Goal: Transaction & Acquisition: Purchase product/service

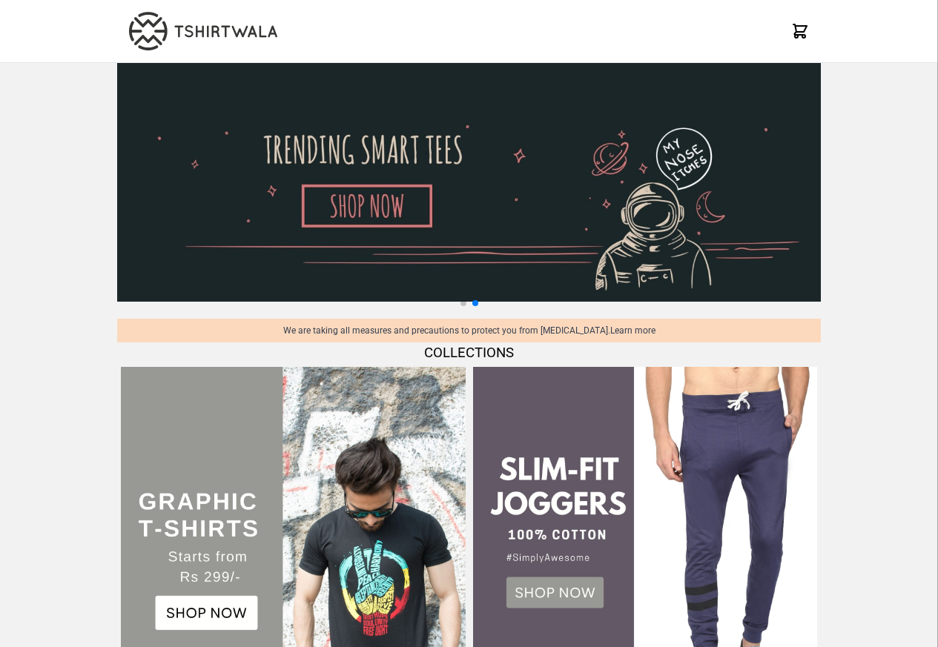
click at [326, 242] on img at bounding box center [469, 182] width 704 height 239
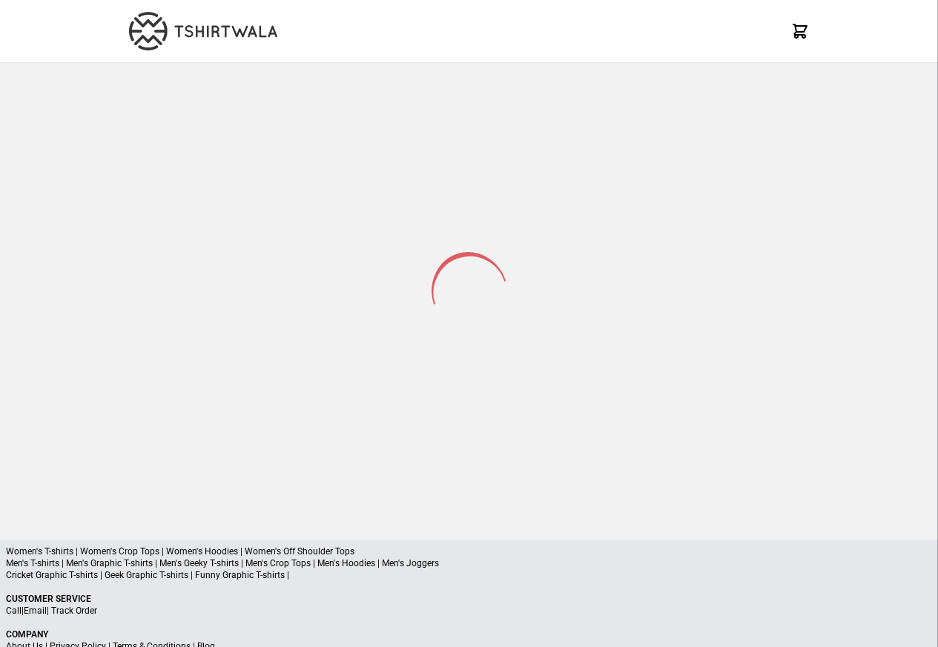
select select "*********"
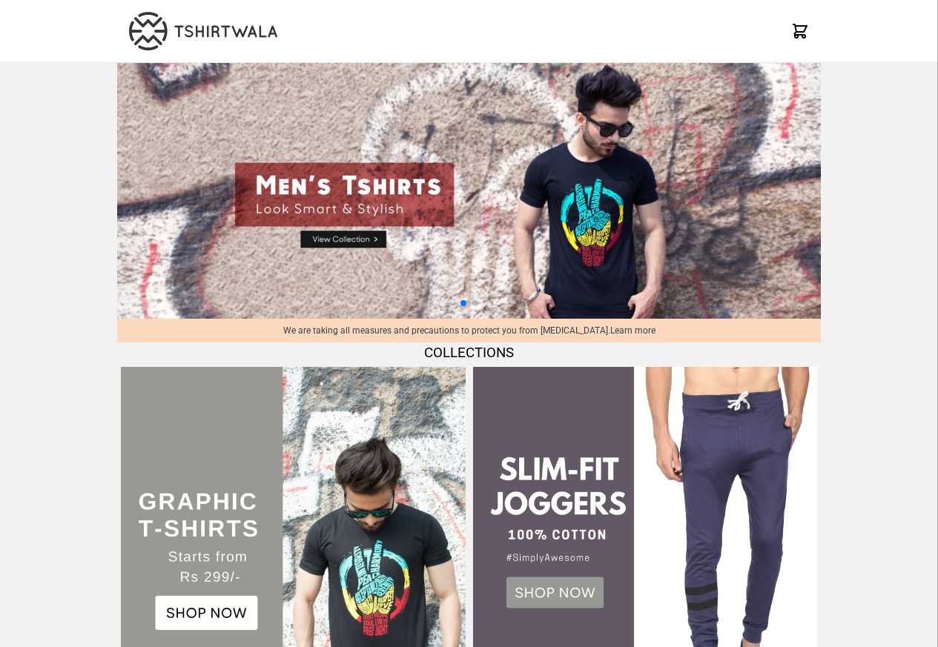
click at [260, 646] on img at bounding box center [293, 539] width 344 height 344
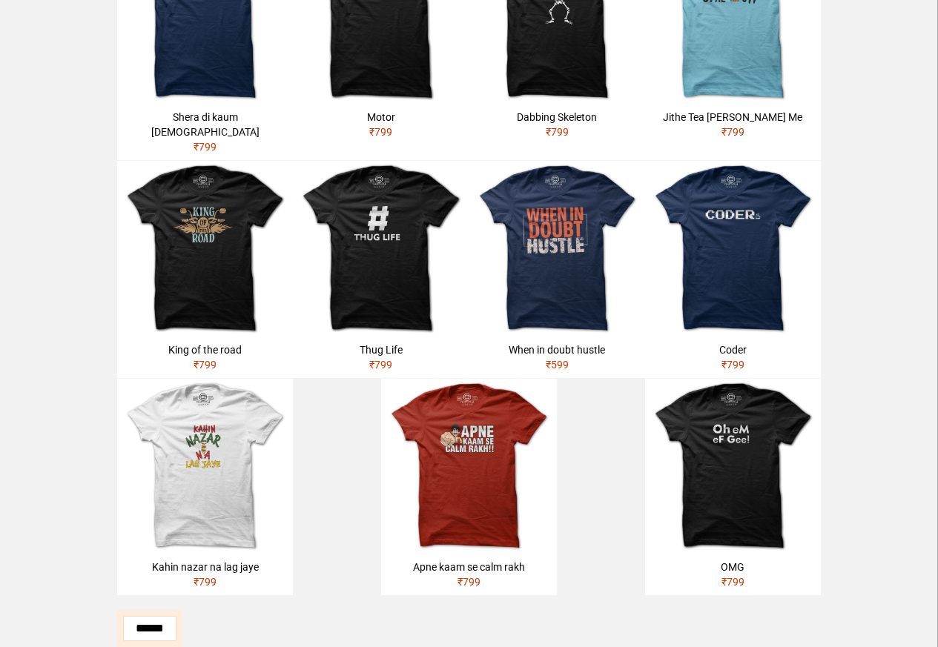
scroll to position [409, 0]
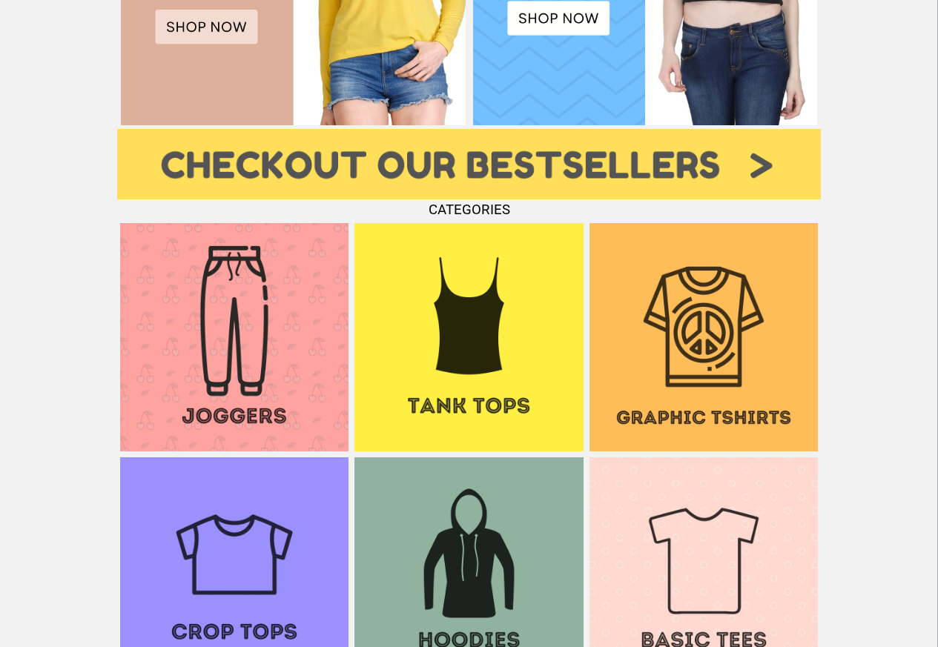
scroll to position [943, 0]
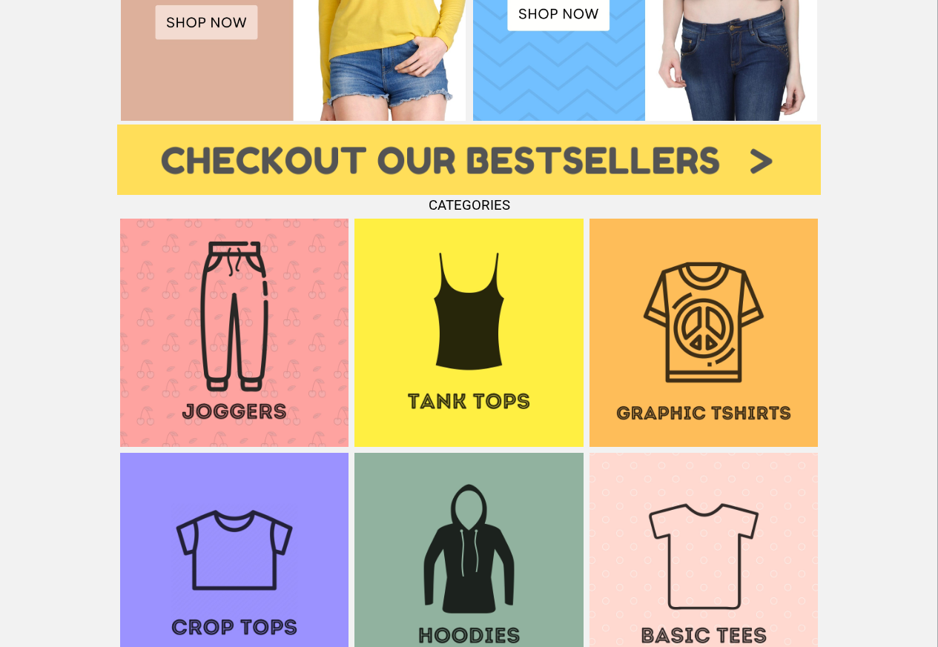
click at [730, 386] on img at bounding box center [704, 333] width 228 height 228
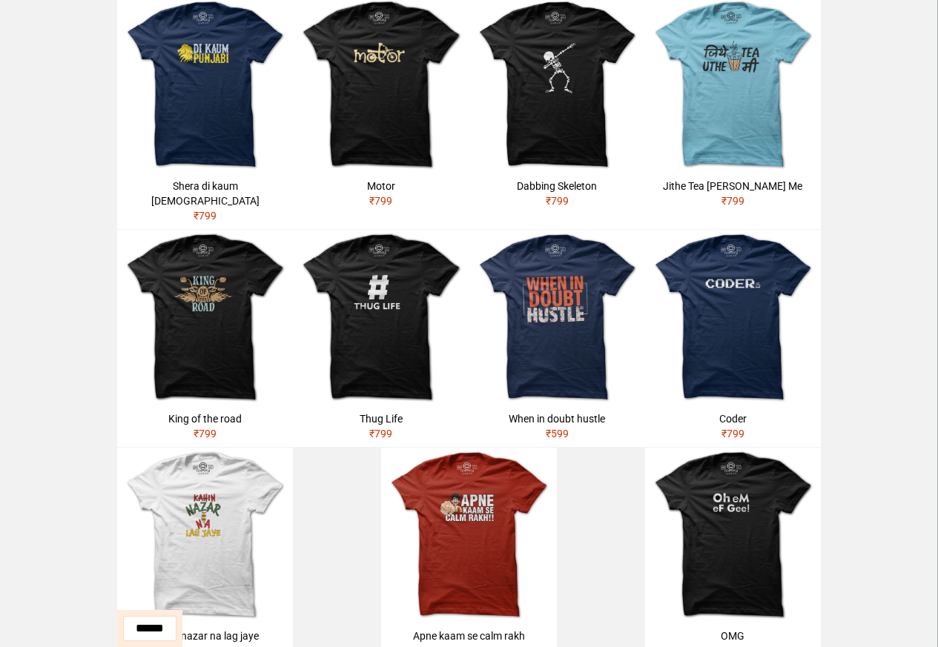
scroll to position [623, 0]
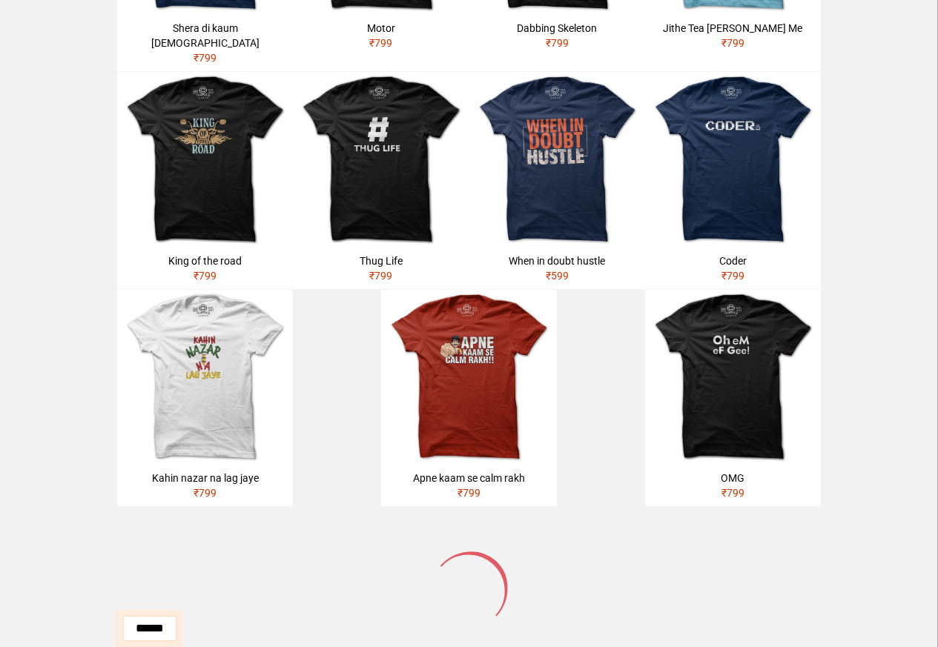
click at [377, 349] on div "Dinosaur ₹ 799 Awesome ₹ 799 Strong ₹ 799 Life of a coder ₹ 799 Shera di kaum p…" at bounding box center [469, 64] width 704 height 886
click at [386, 194] on img at bounding box center [381, 160] width 176 height 176
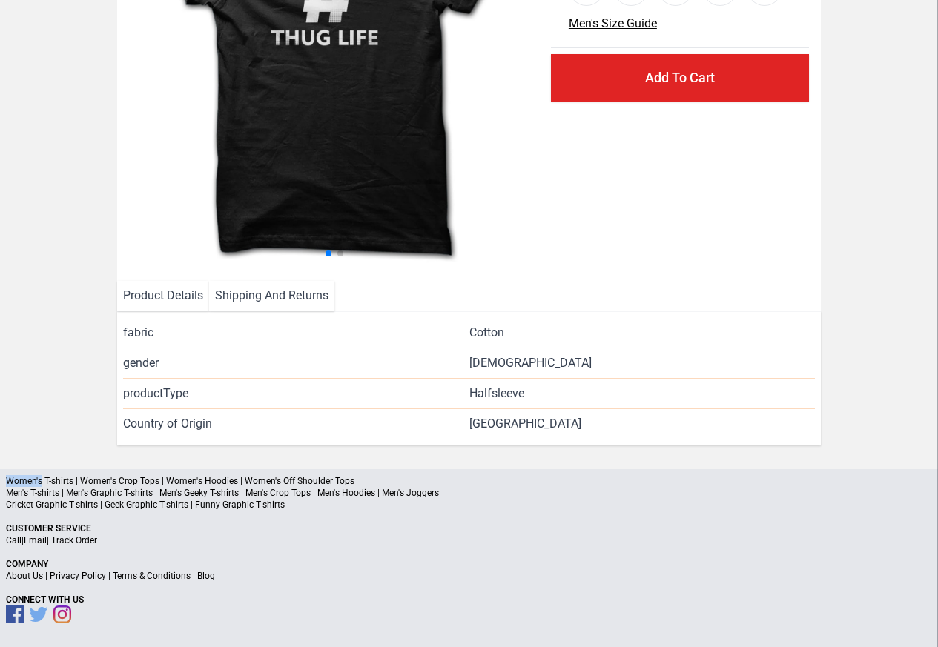
scroll to position [216, 0]
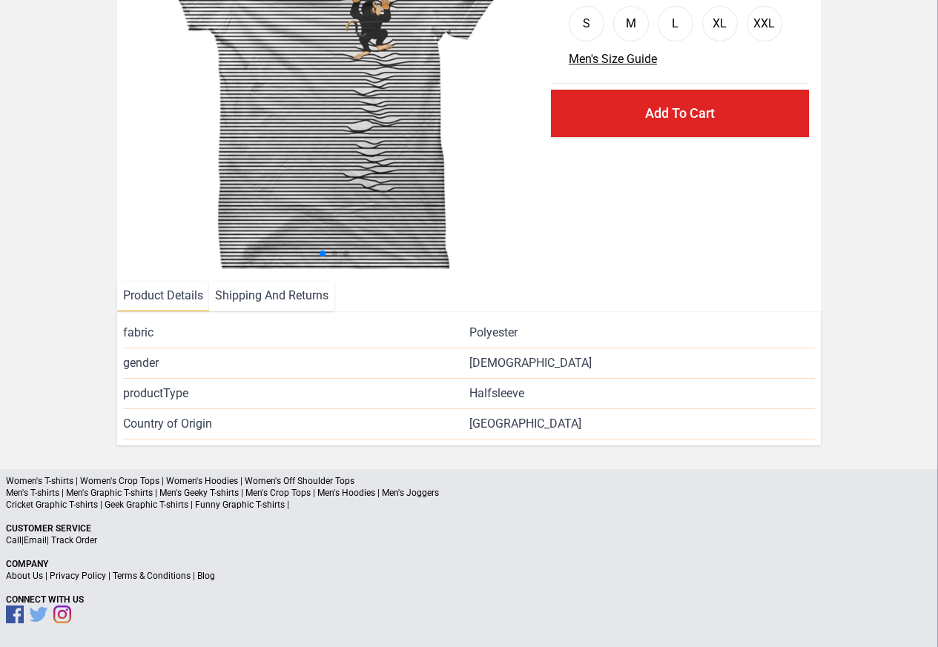
scroll to position [179, 0]
